Goal: Check status: Check status

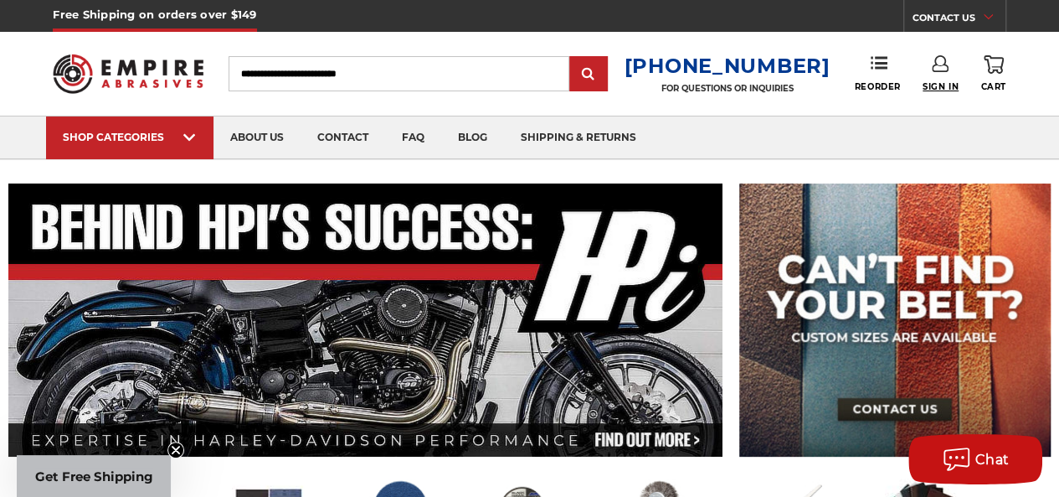
type input "**********"
click at [942, 84] on span "Sign In" at bounding box center [941, 86] width 36 height 11
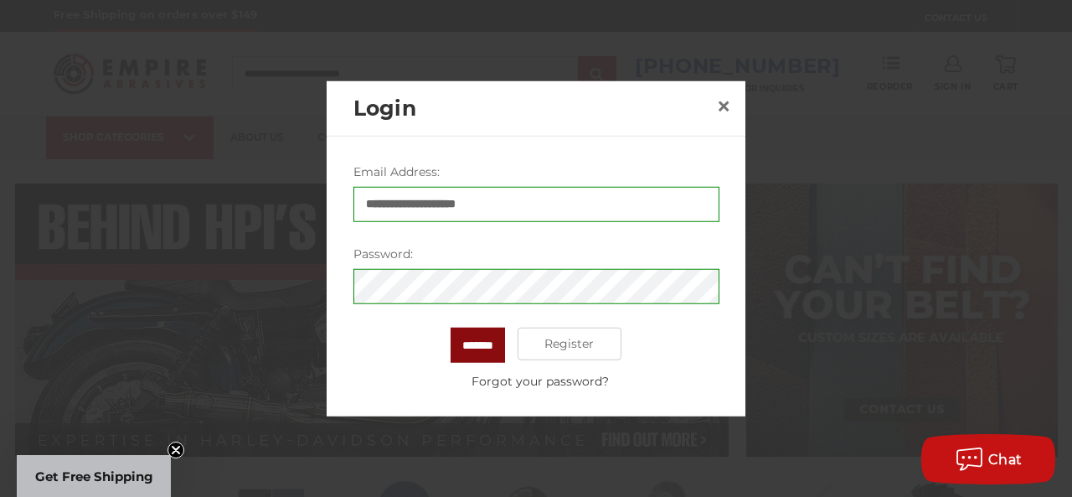
click at [485, 344] on input "*******" at bounding box center [477, 344] width 54 height 35
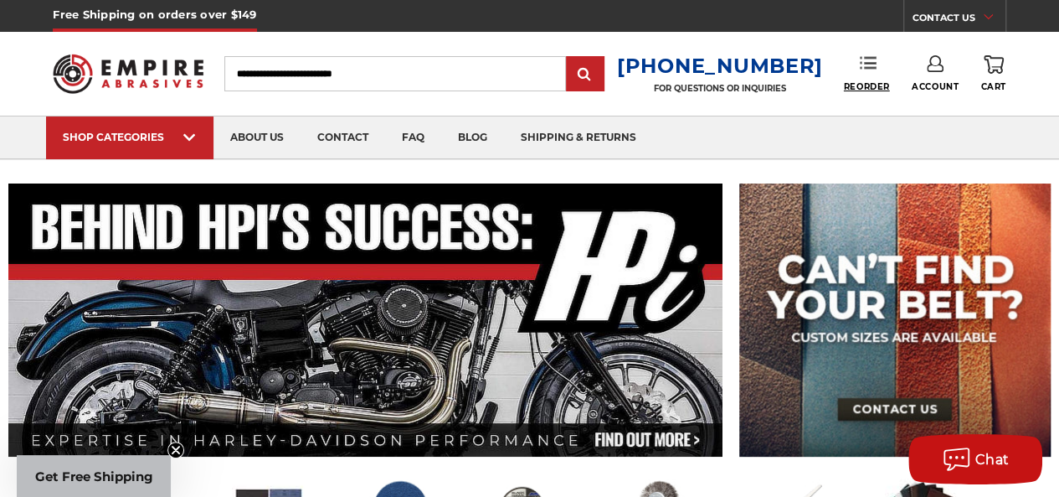
click at [862, 86] on span "Reorder" at bounding box center [867, 86] width 46 height 11
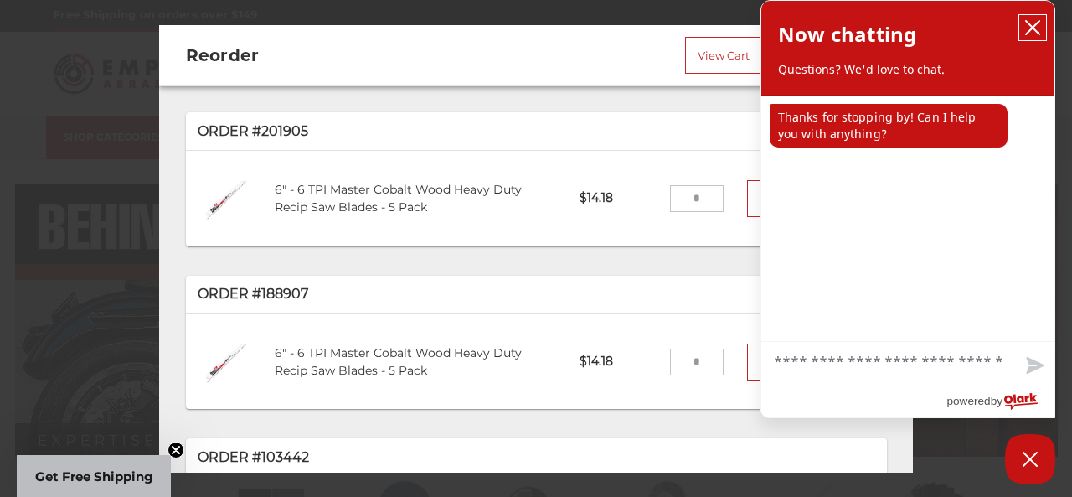
click at [1021, 23] on button "close chatbox" at bounding box center [1032, 27] width 27 height 25
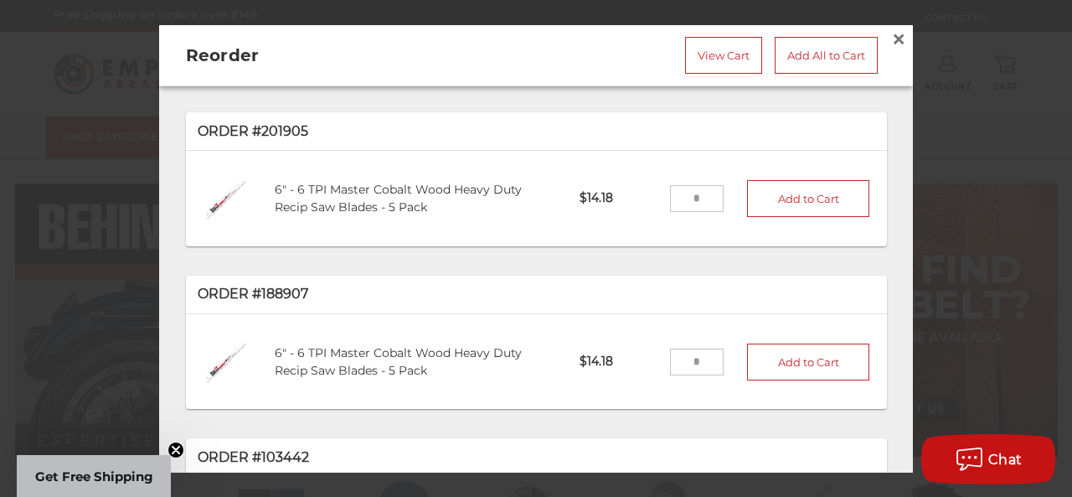
click at [320, 194] on div "6" - 6 TPI Master Cobalt Wood Heavy Duty Recip Saw Blades - 5 Pack" at bounding box center [415, 198] width 305 height 59
click at [362, 191] on link "6" - 6 TPI Master Cobalt Wood Heavy Duty Recip Saw Blades - 5 Pack" at bounding box center [398, 198] width 247 height 33
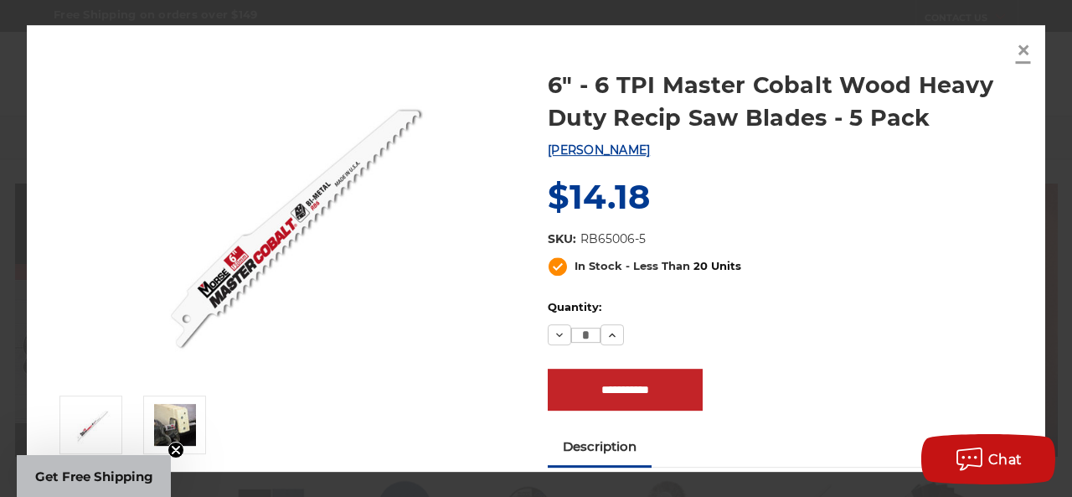
click at [1022, 53] on span "×" at bounding box center [1023, 49] width 15 height 33
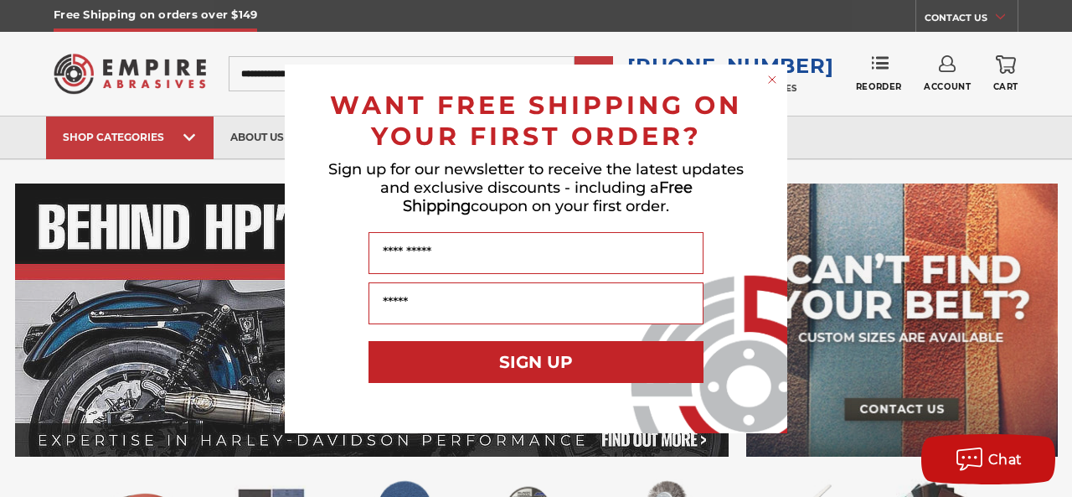
click at [767, 76] on circle "Close dialog" at bounding box center [772, 79] width 16 height 16
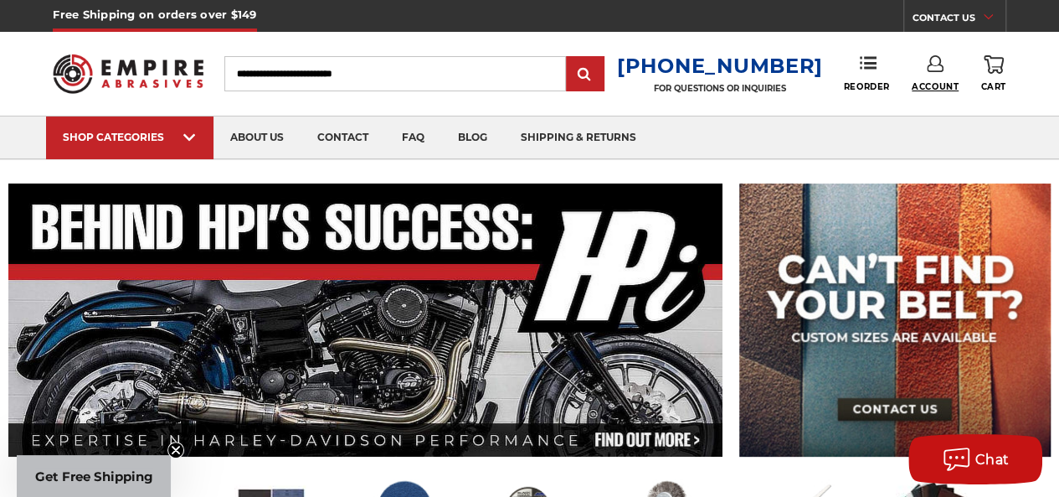
click at [931, 85] on span "Account" at bounding box center [935, 86] width 47 height 11
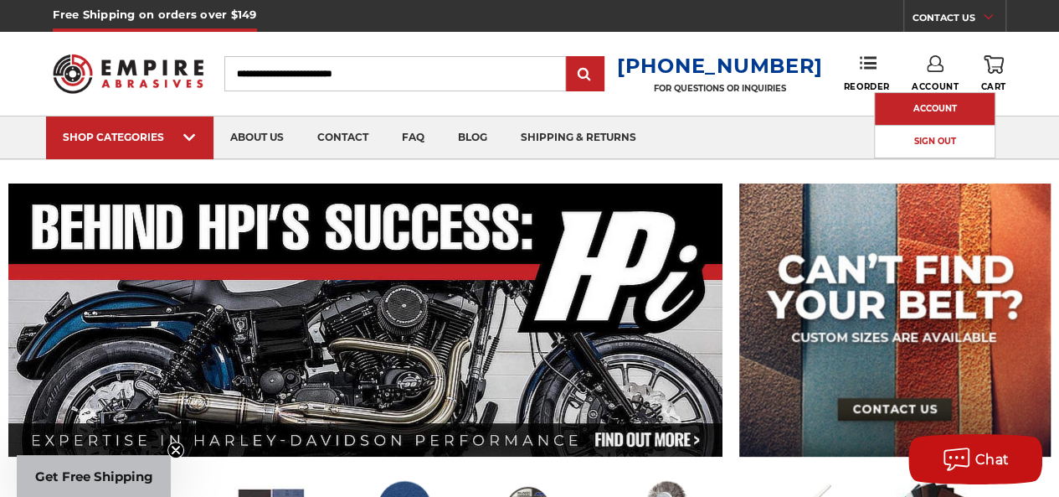
click at [901, 111] on link "Account" at bounding box center [935, 109] width 120 height 32
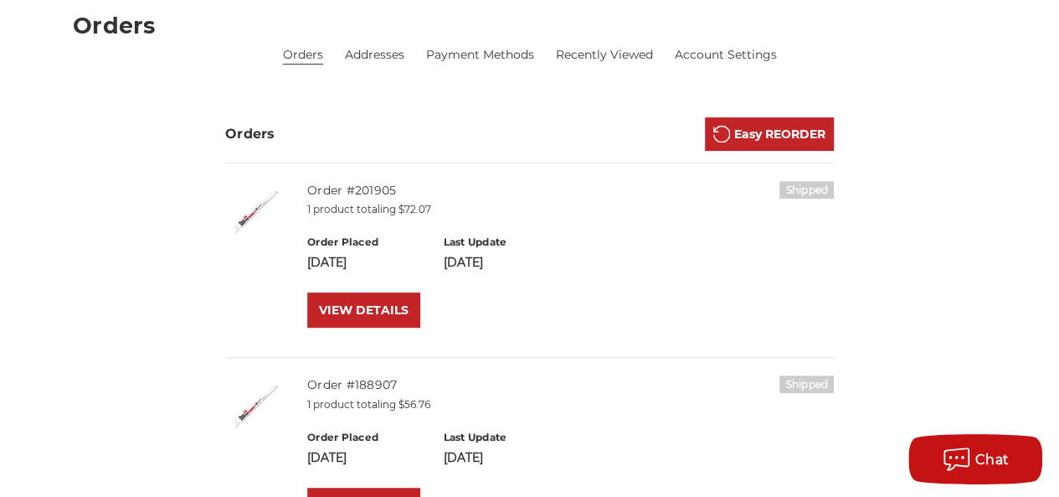
scroll to position [251, 0]
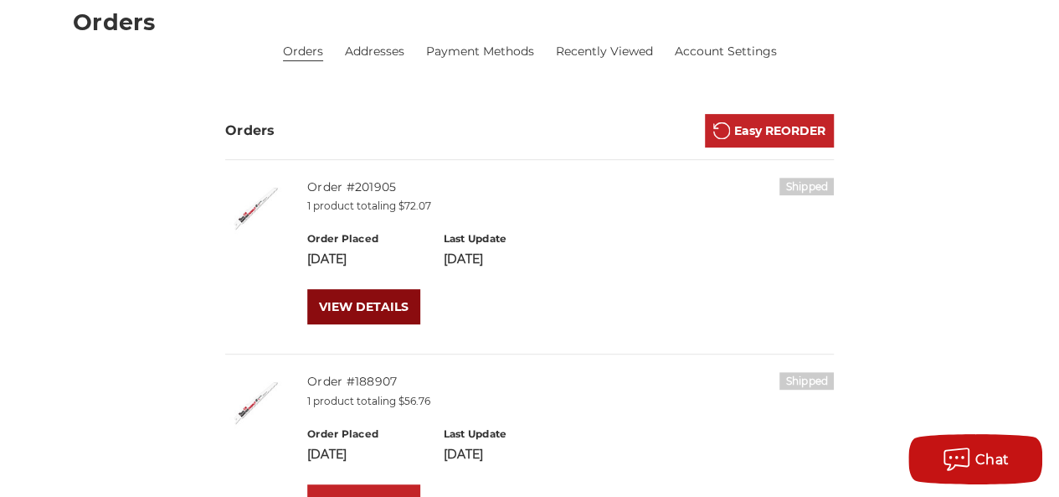
click at [355, 301] on link "VIEW DETAILS" at bounding box center [363, 306] width 113 height 35
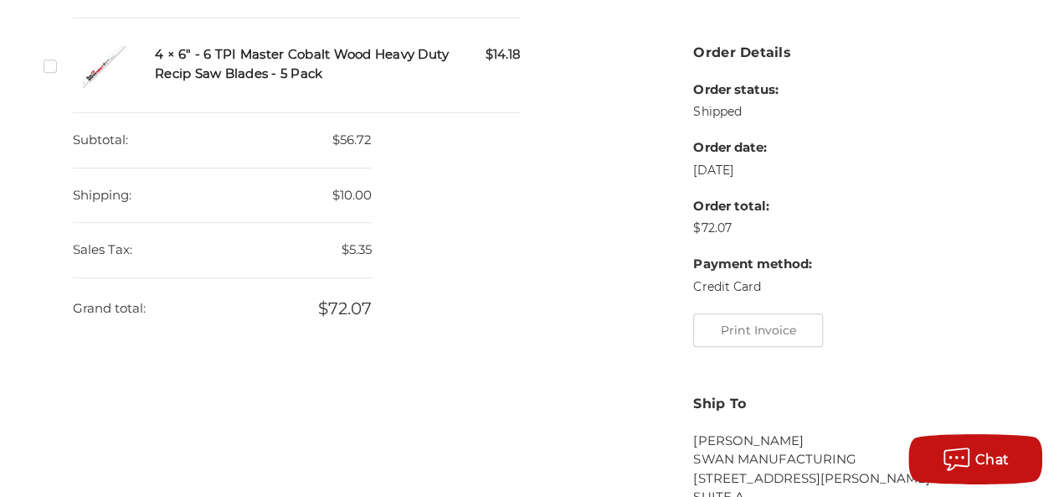
scroll to position [502, 0]
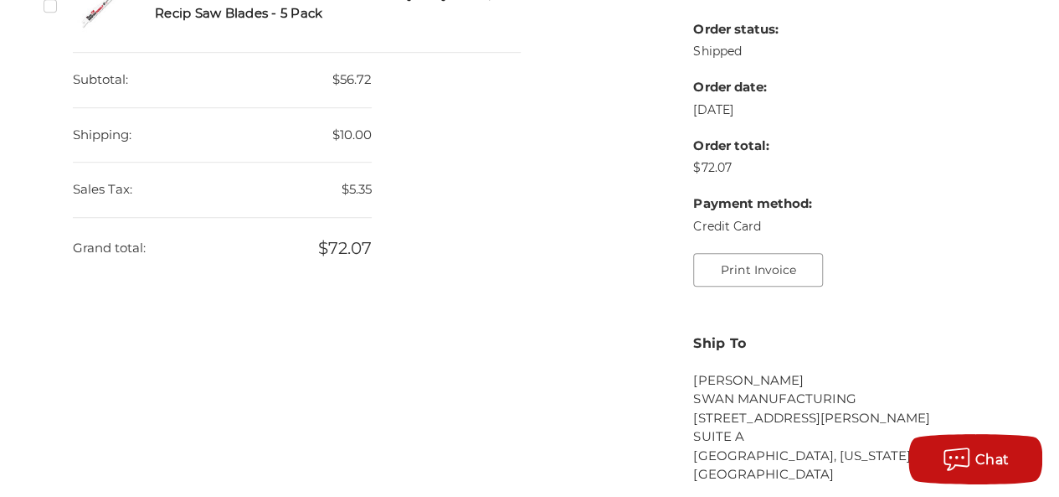
click at [739, 270] on button "Print Invoice" at bounding box center [758, 269] width 130 height 33
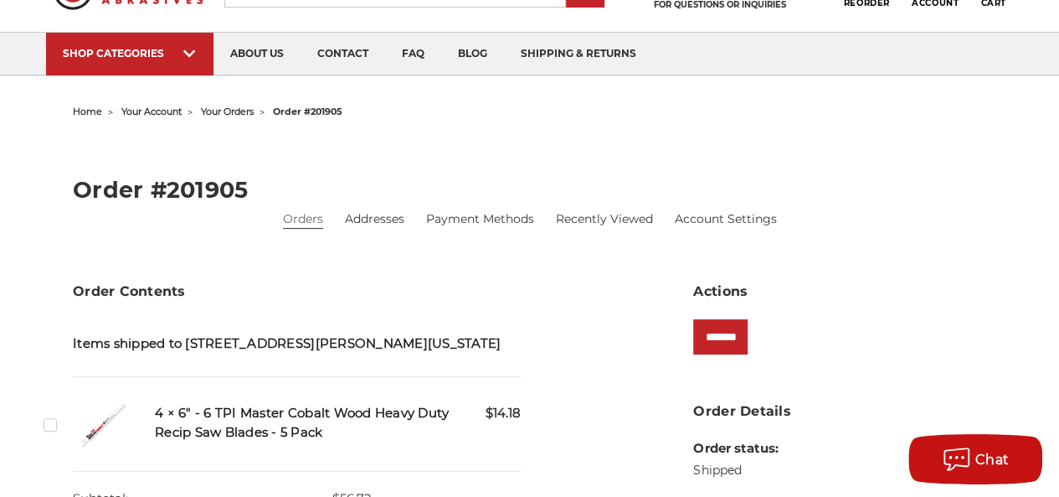
scroll to position [0, 0]
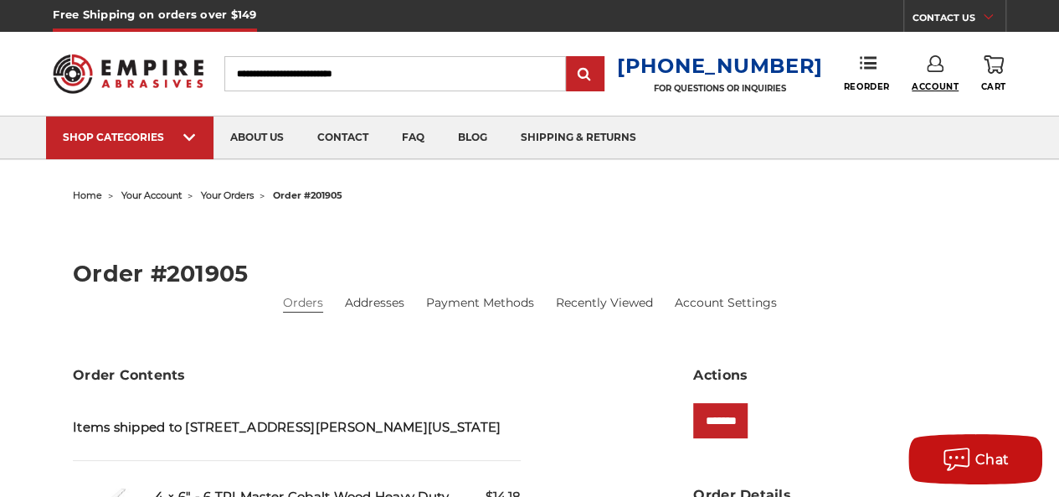
click at [924, 82] on span "Account" at bounding box center [935, 86] width 47 height 11
click at [935, 140] on link "Sign Out" at bounding box center [935, 142] width 120 height 33
